Goal: Navigation & Orientation: Find specific page/section

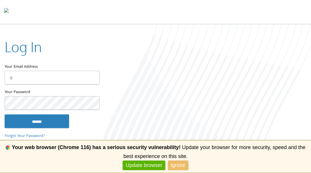
scroll to position [1, 0]
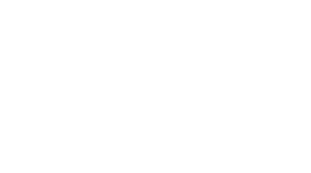
scroll to position [26, 0]
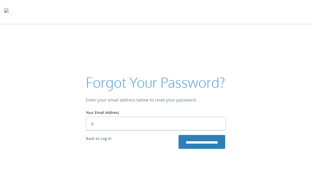
scroll to position [43, 0]
